Goal: Navigation & Orientation: Find specific page/section

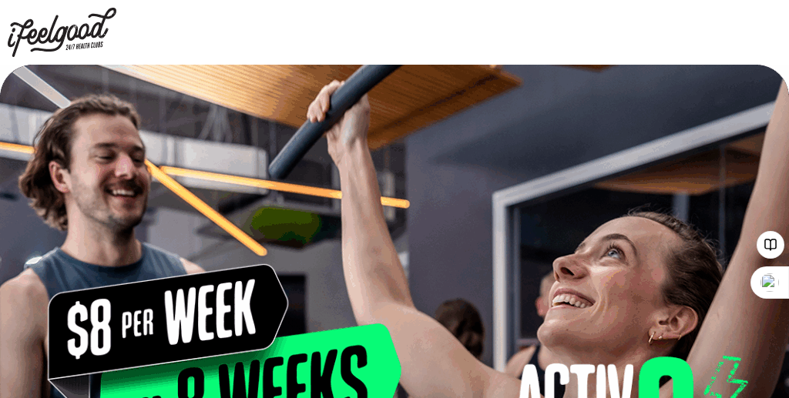
click at [59, 47] on img at bounding box center [62, 32] width 109 height 49
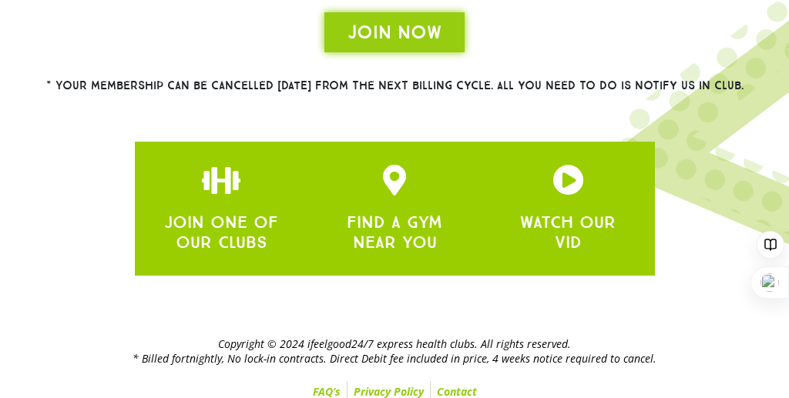
scroll to position [594, 0]
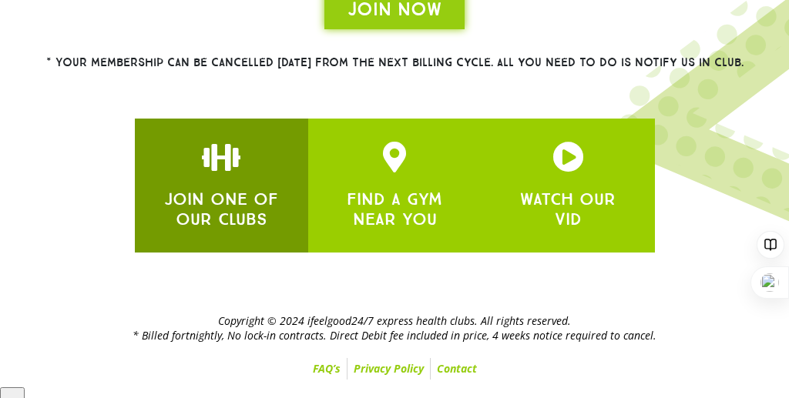
click at [215, 202] on link "JOIN ONE OF OUR CLUBS" at bounding box center [221, 209] width 114 height 41
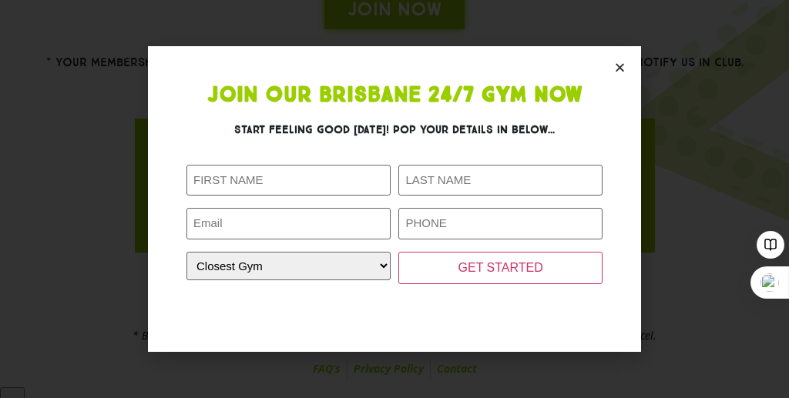
click at [615, 69] on icon "Close" at bounding box center [620, 68] width 12 height 12
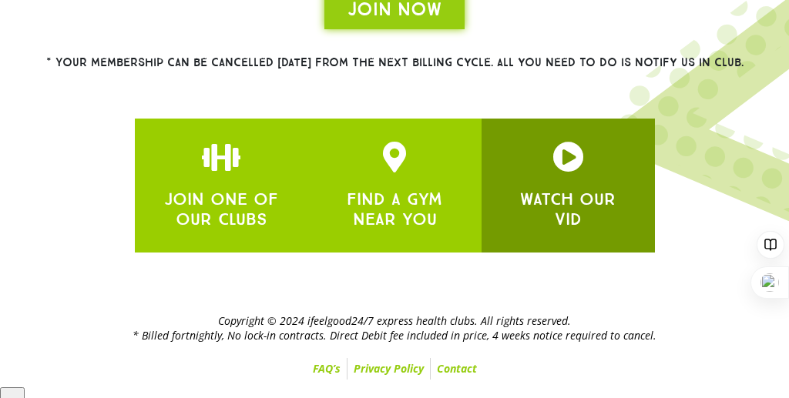
click at [579, 159] on icon "JOIN ONE OF OUR CLUBS" at bounding box center [567, 157] width 31 height 31
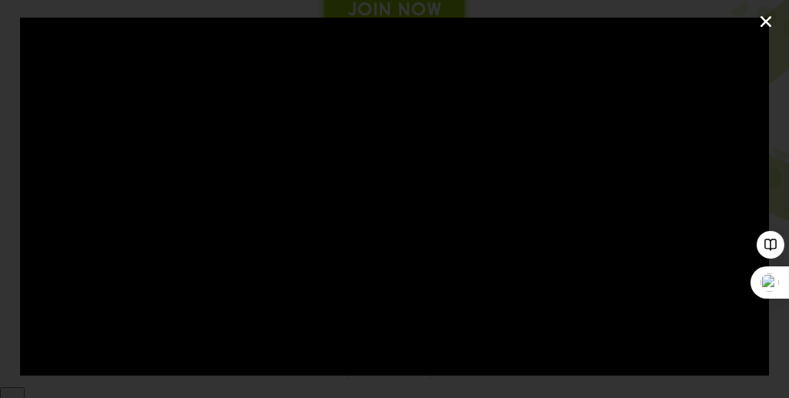
click at [770, 25] on icon "Close (Esc)" at bounding box center [765, 21] width 15 height 15
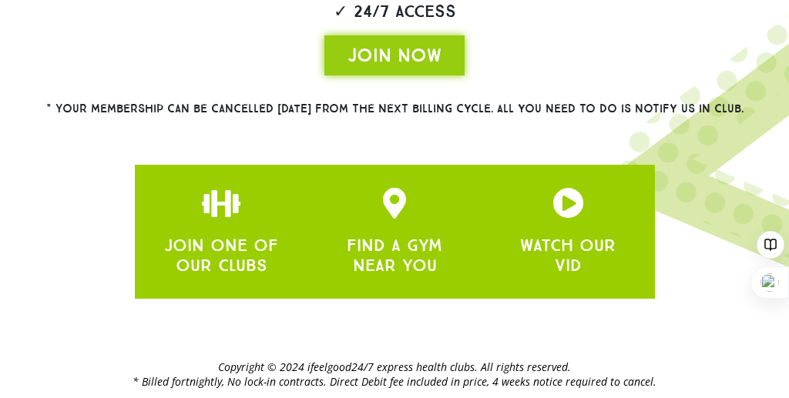
scroll to position [594, 0]
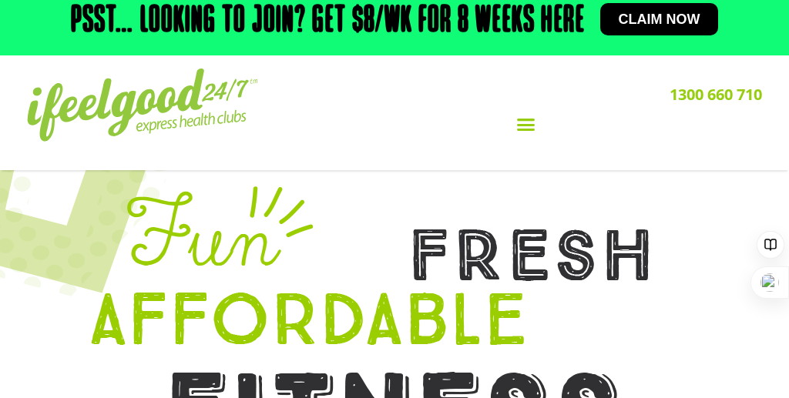
scroll to position [0, 0]
